Goal: Task Accomplishment & Management: Manage account settings

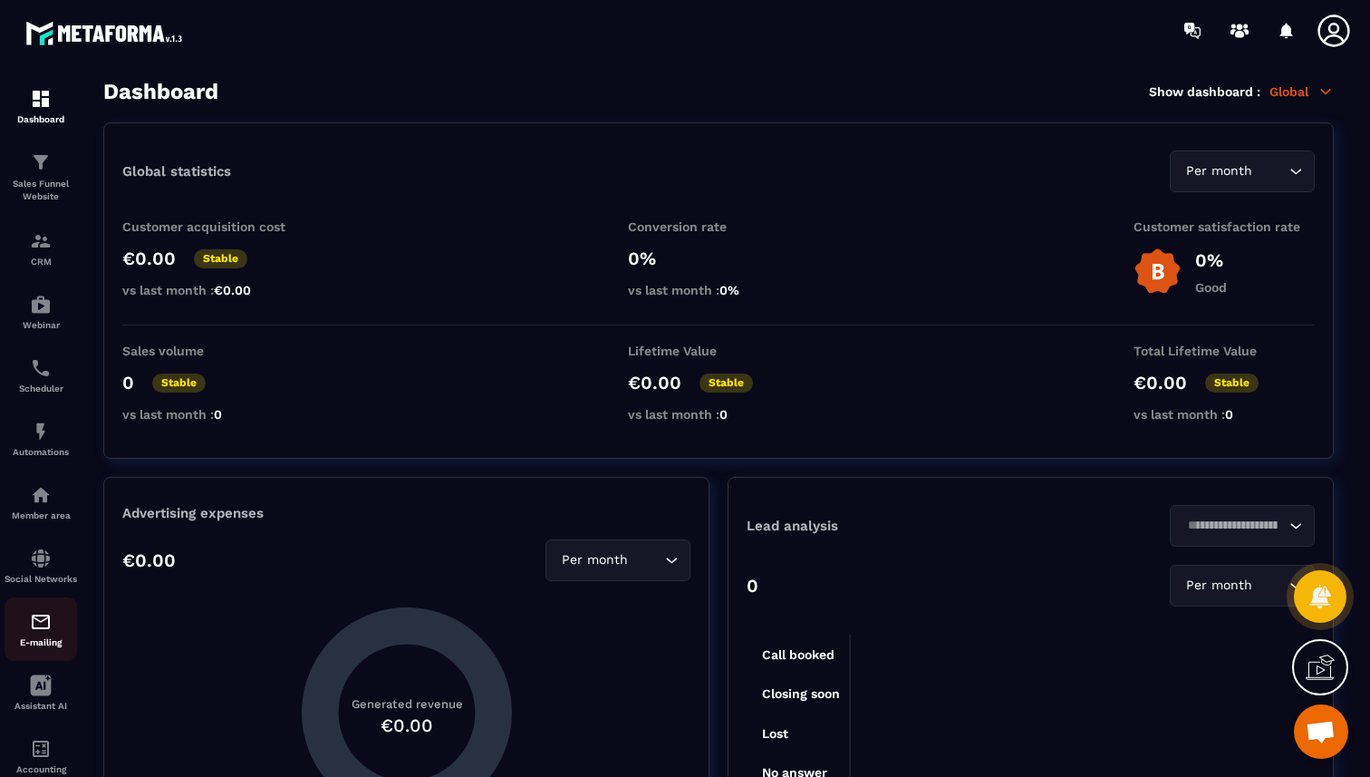
click at [44, 626] on img at bounding box center [41, 622] width 22 height 22
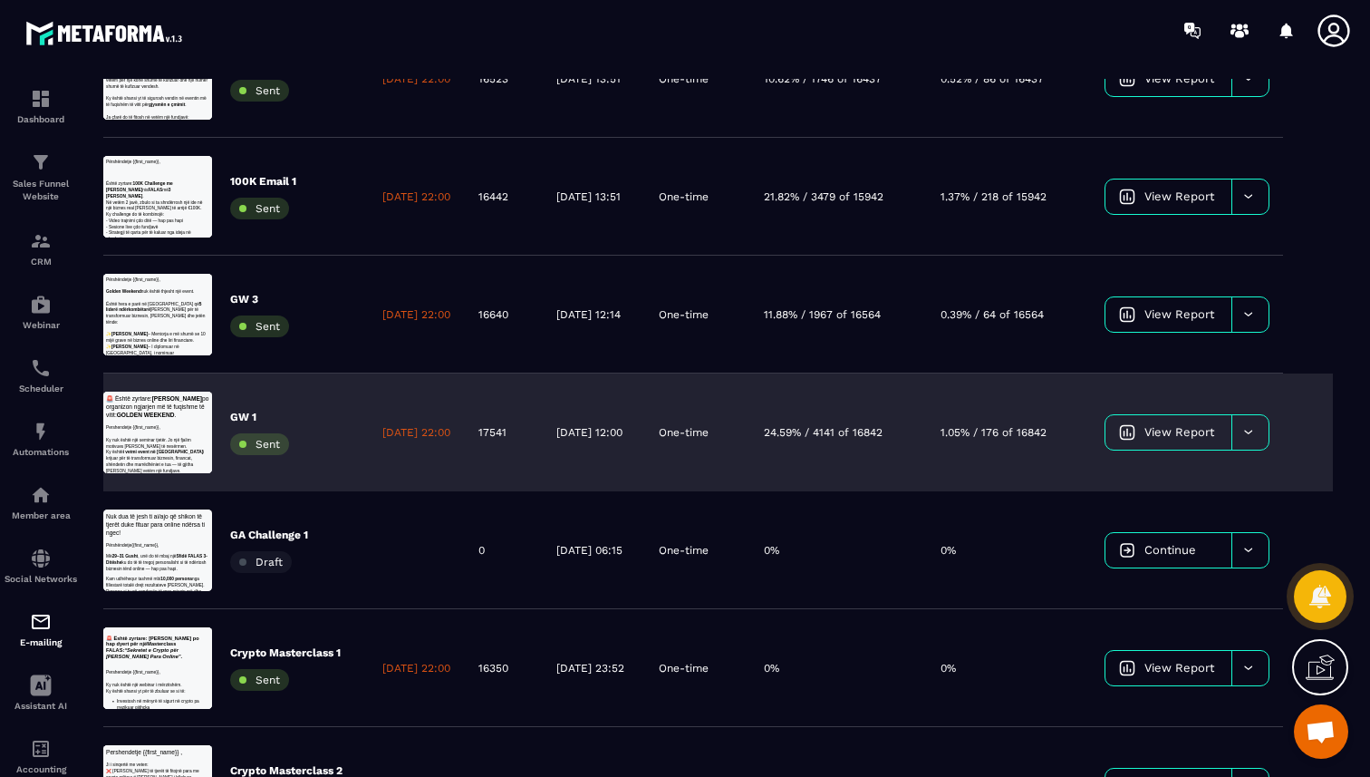
click at [1232, 440] on link "View Report" at bounding box center [1169, 432] width 126 height 34
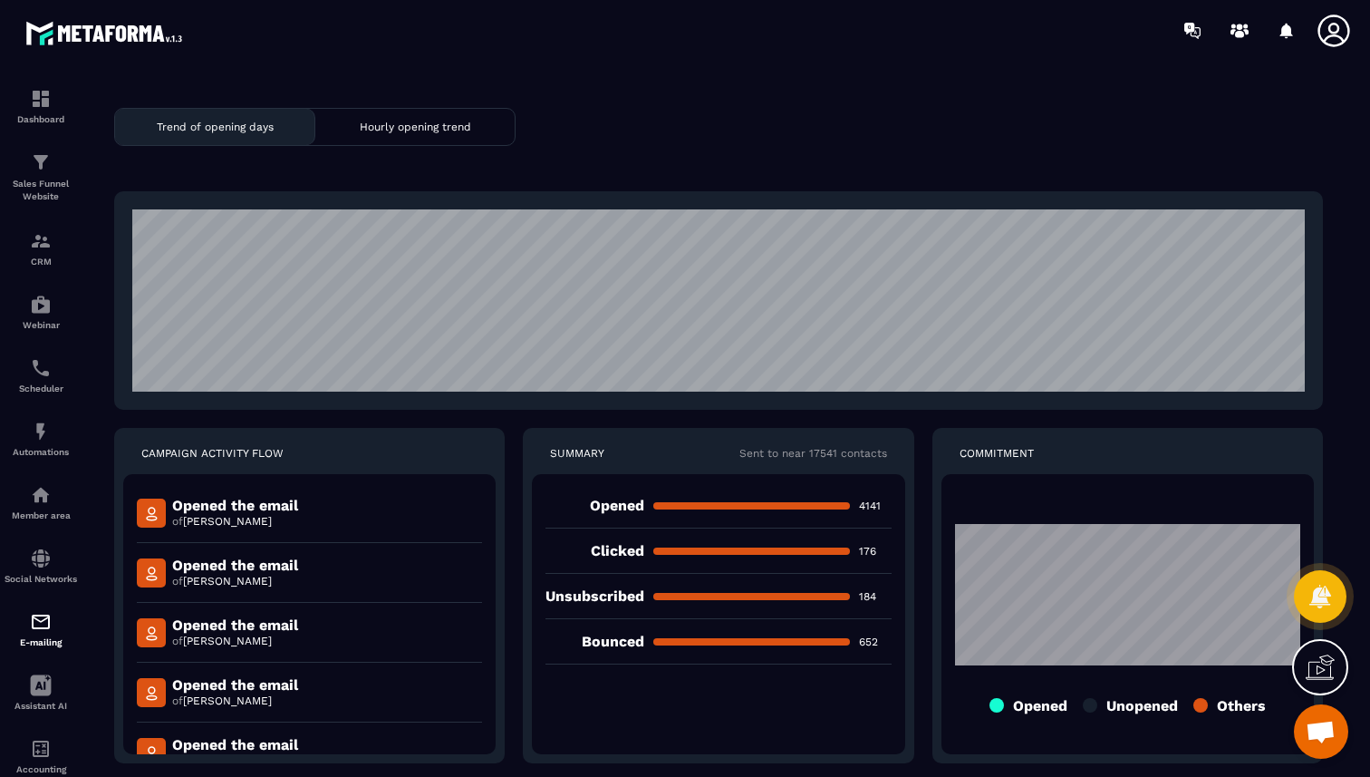
click at [819, 454] on p "Sent to near 17541 contacts" at bounding box center [814, 453] width 148 height 15
click at [914, 461] on div "CAMPAIGN ACTIVITY FLOW Opened the email of [PERSON_NAME] Opened the email of [P…" at bounding box center [718, 595] width 1209 height 335
click at [832, 458] on p "Sent to near 17541 contacts" at bounding box center [814, 453] width 148 height 15
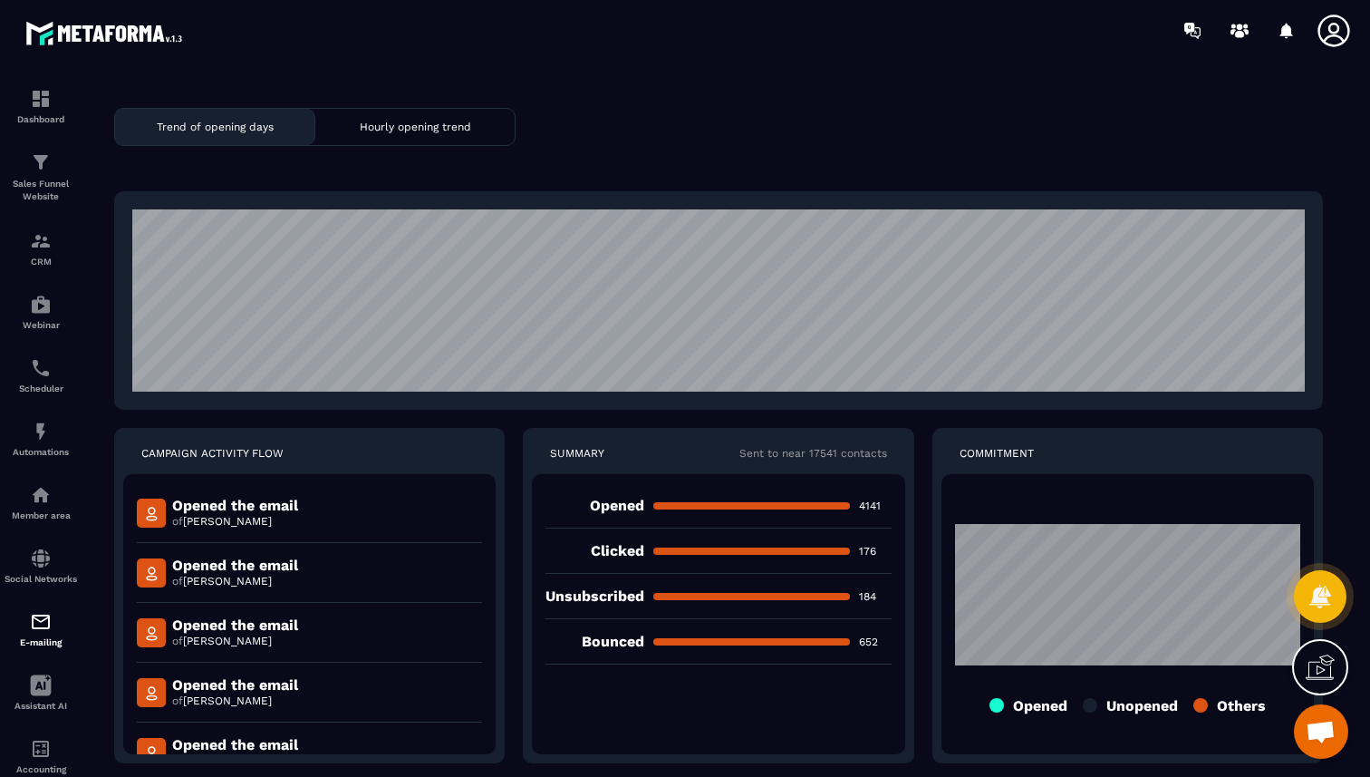
click at [890, 457] on div "SUMMARY Sent to near 17541 contacts" at bounding box center [718, 453] width 372 height 15
click at [873, 510] on p "4141" at bounding box center [875, 505] width 33 height 15
click at [895, 517] on div "opened 4141 clicked 176 unsubscribed 184 bounced 652" at bounding box center [718, 614] width 372 height 280
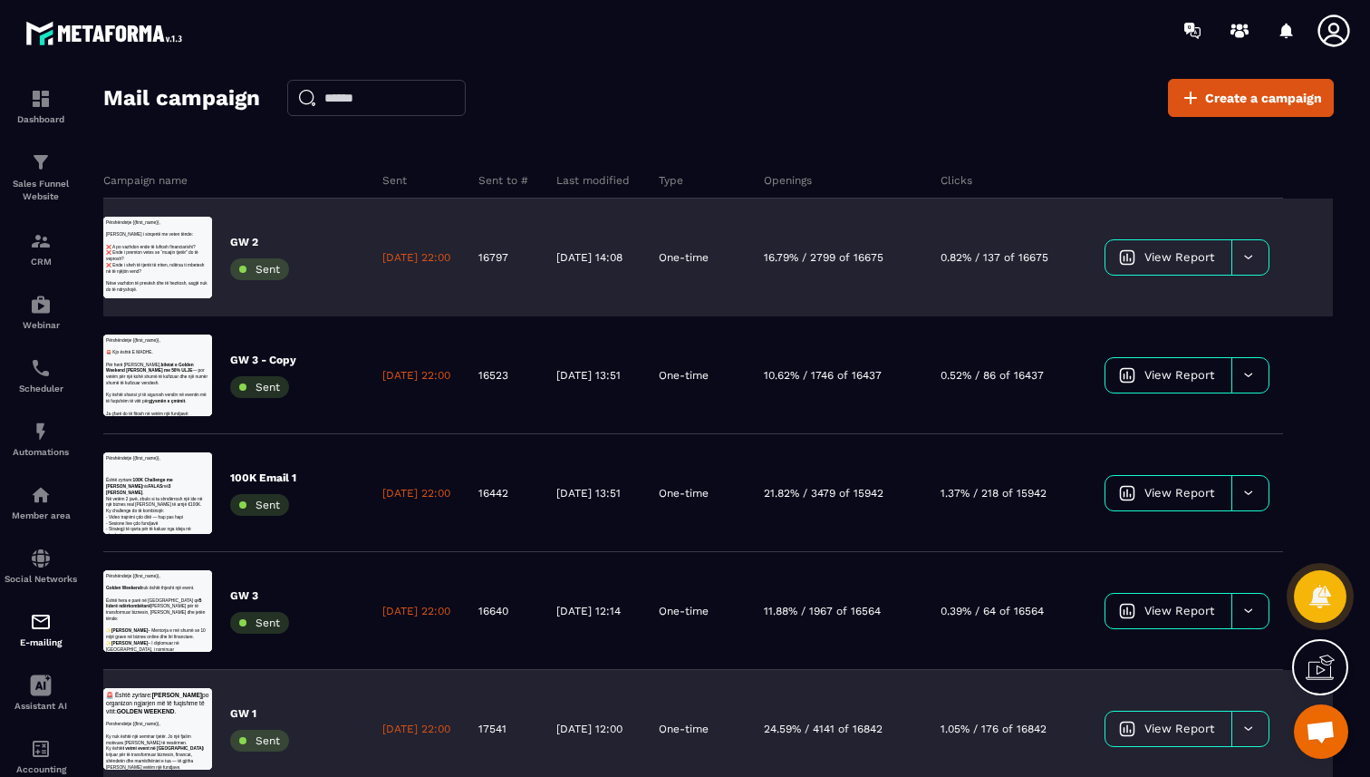
click at [1316, 36] on icon at bounding box center [1334, 31] width 36 height 36
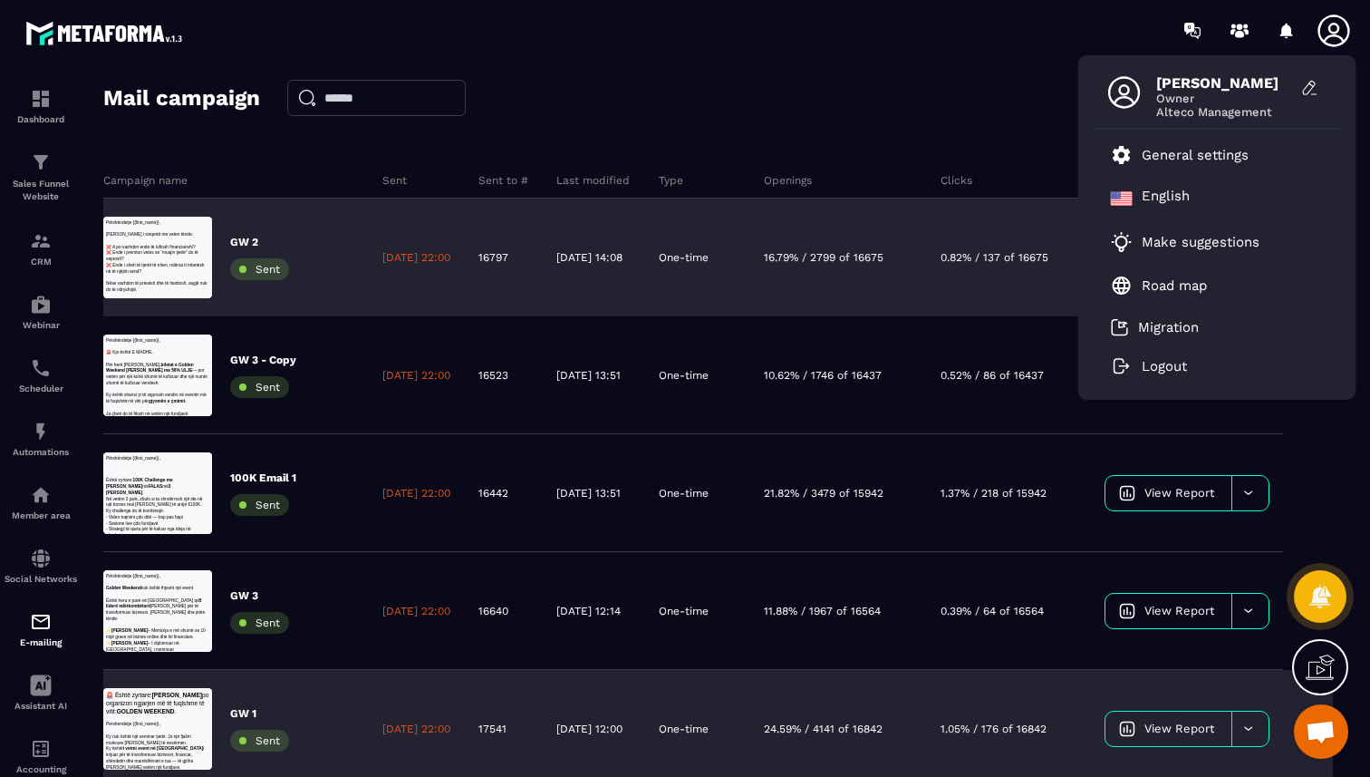
click at [1324, 34] on icon at bounding box center [1334, 31] width 36 height 36
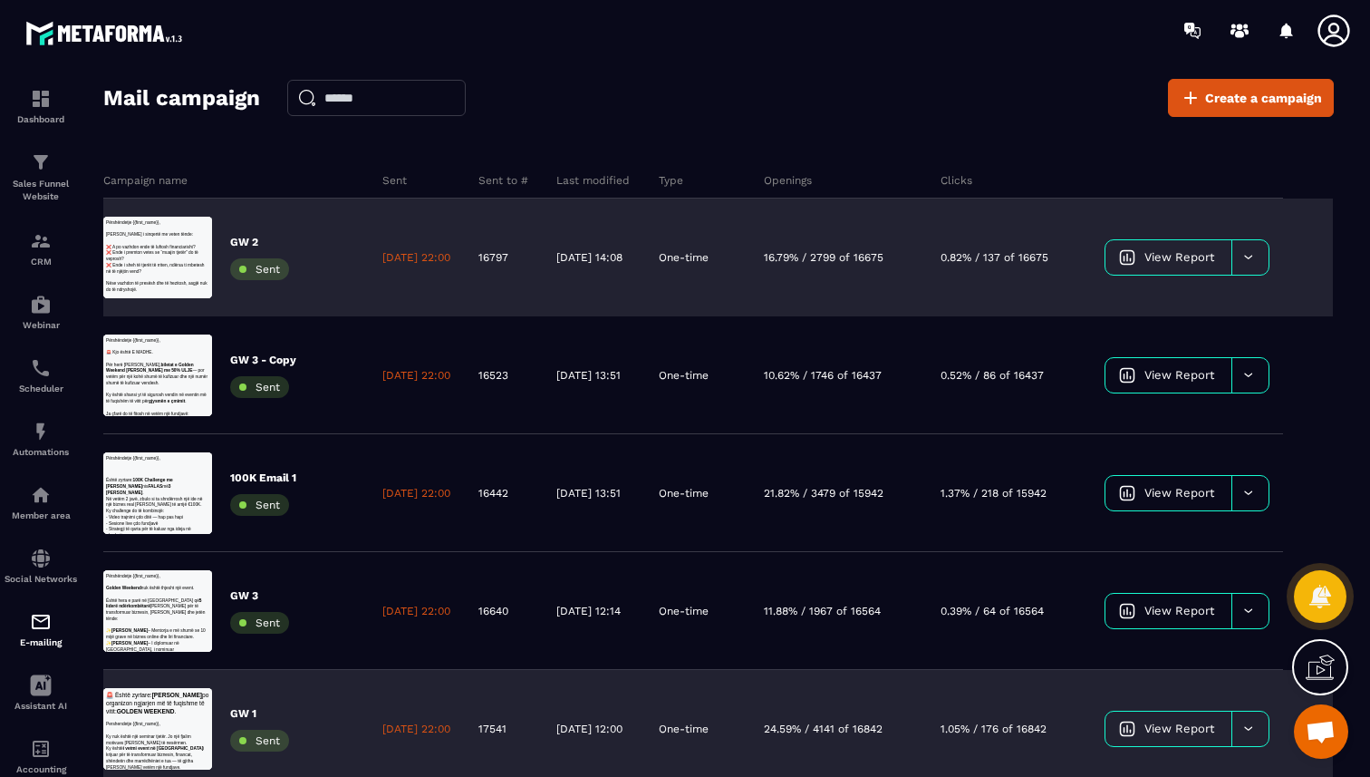
click at [1310, 44] on div at bounding box center [1268, 31] width 187 height 36
click at [1324, 35] on icon at bounding box center [1334, 31] width 36 height 36
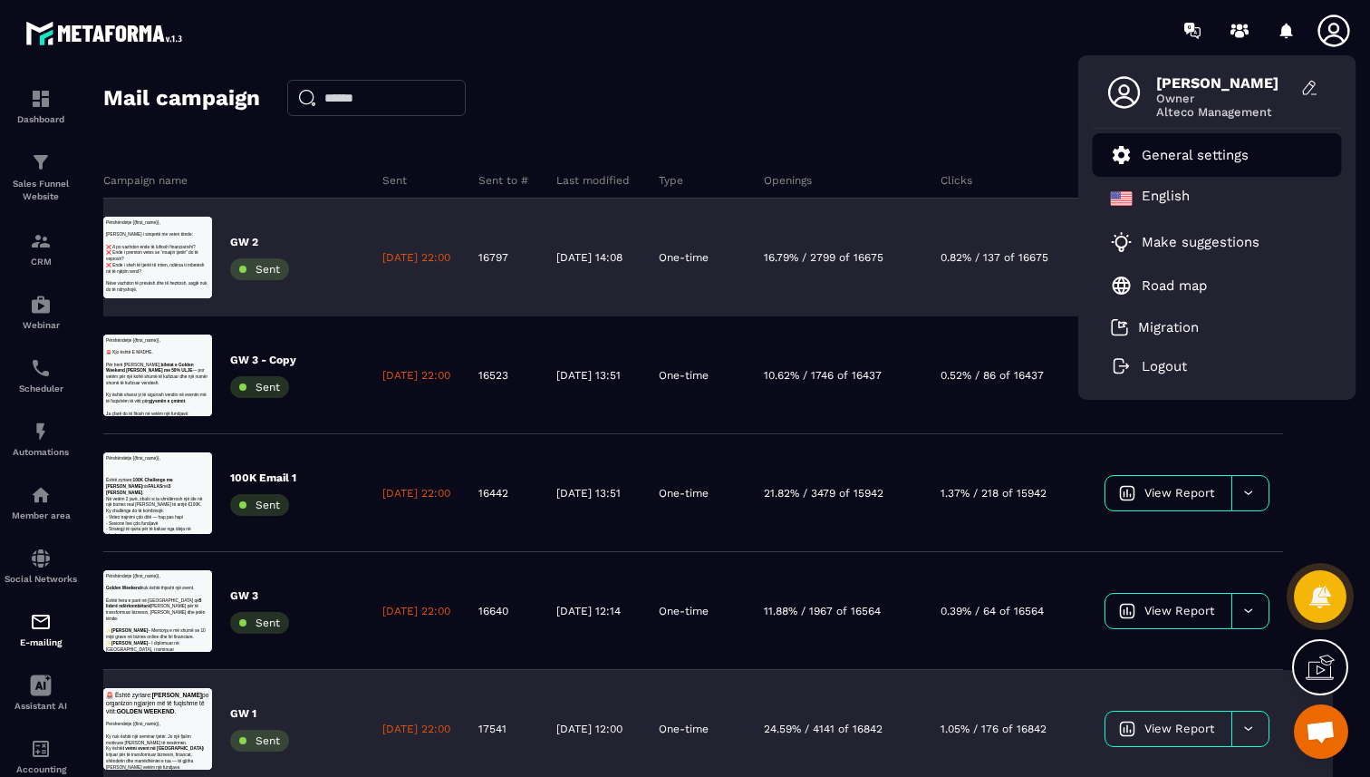
click at [1236, 153] on p "General settings" at bounding box center [1195, 155] width 107 height 16
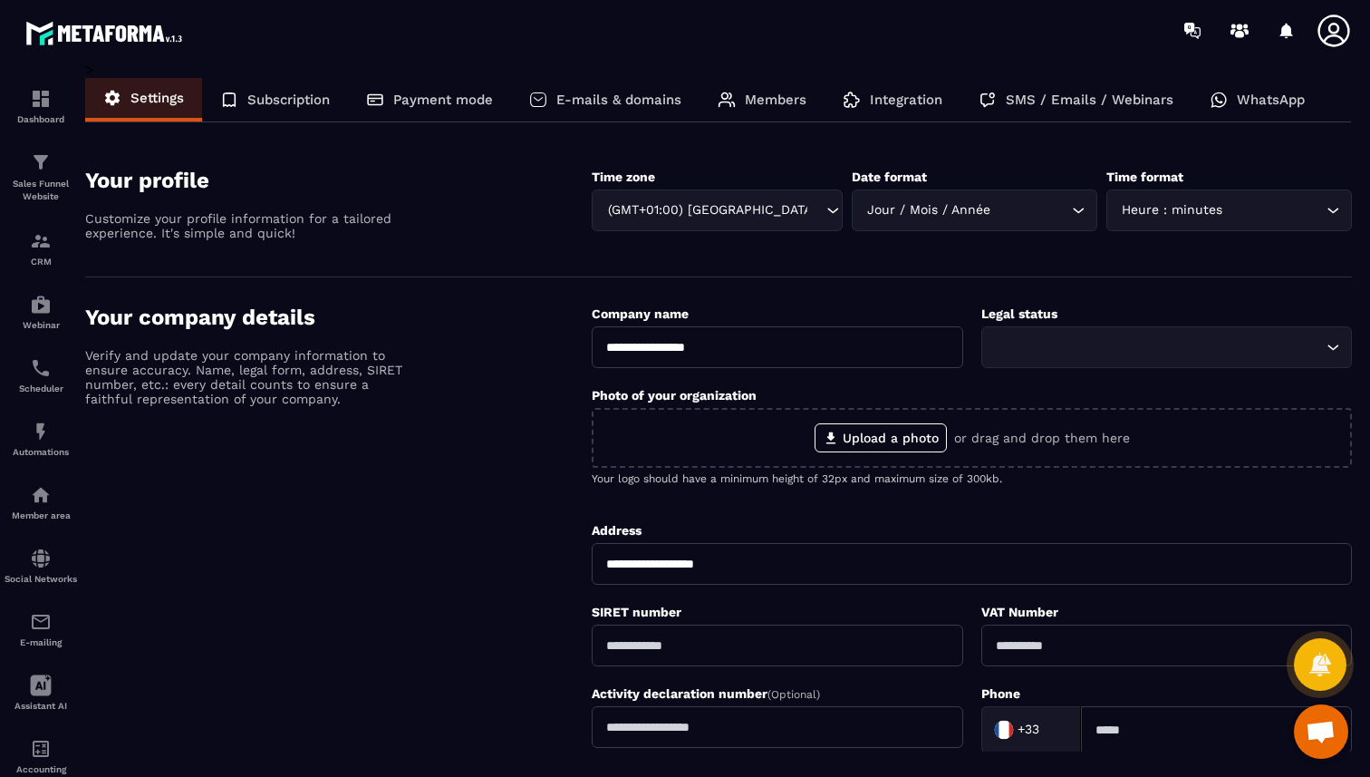
click at [675, 105] on p "E-mails & domains" at bounding box center [618, 100] width 125 height 16
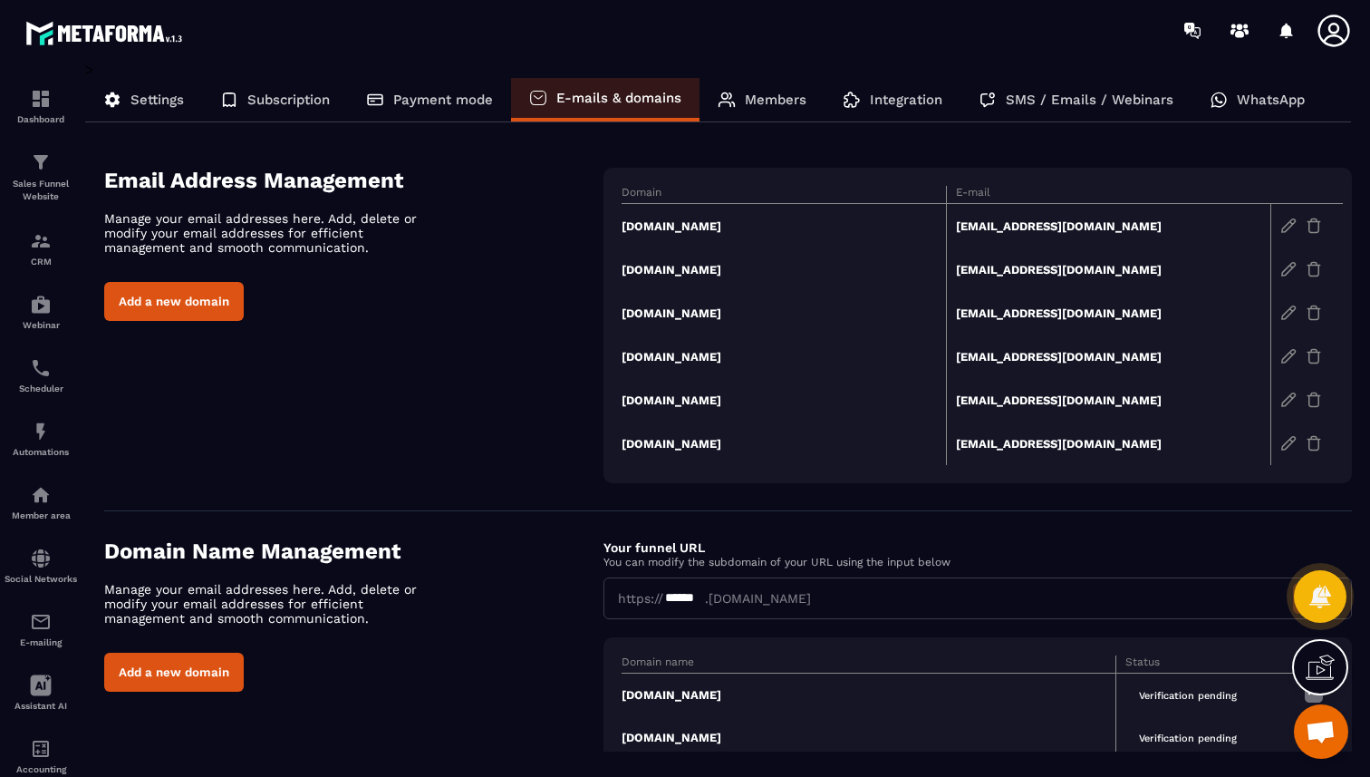
click at [1063, 103] on p "SMS / Emails / Webinars" at bounding box center [1090, 100] width 168 height 16
